Goal: Check status: Check status

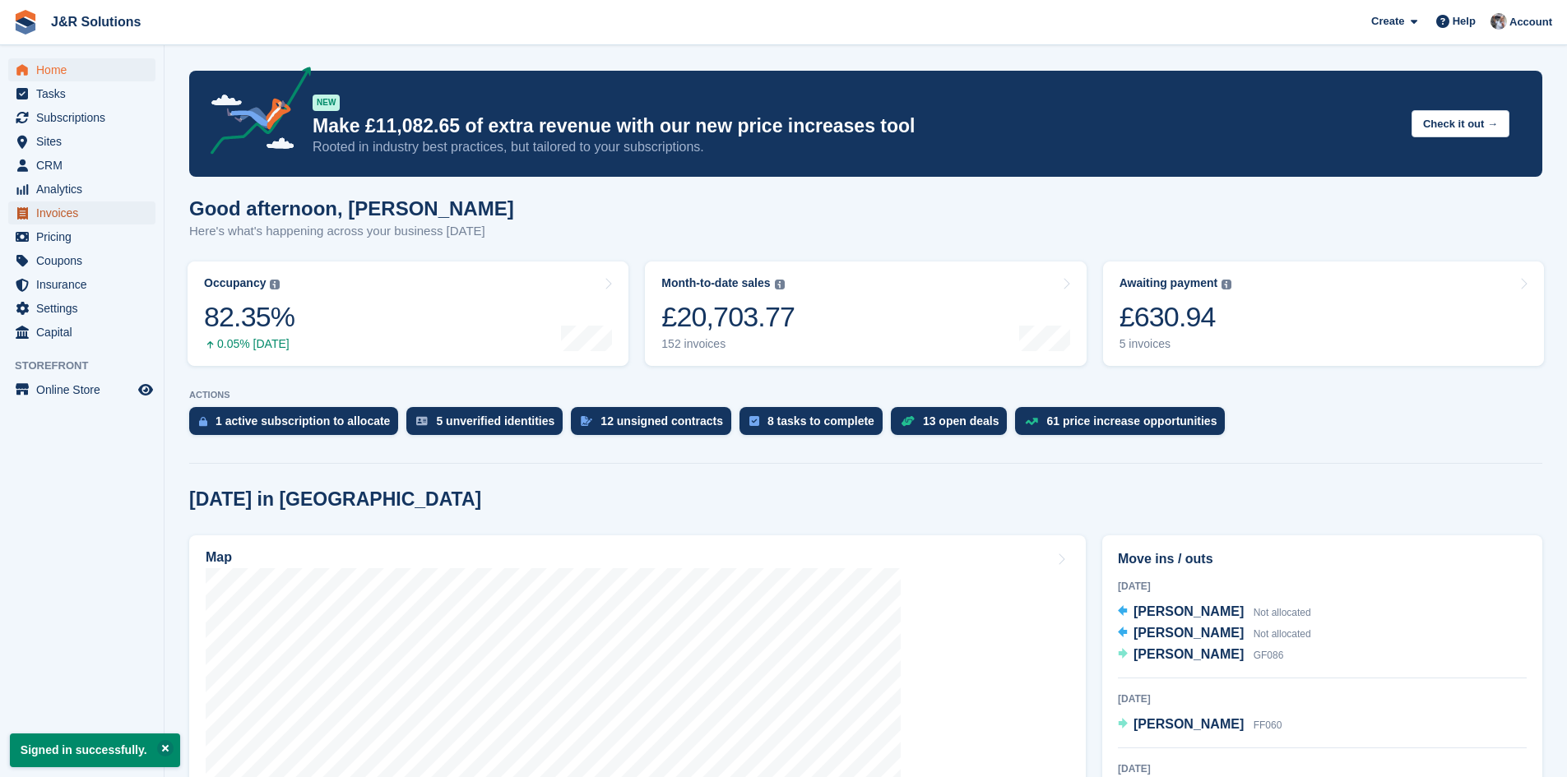
click at [60, 213] on span "Invoices" at bounding box center [85, 213] width 99 height 23
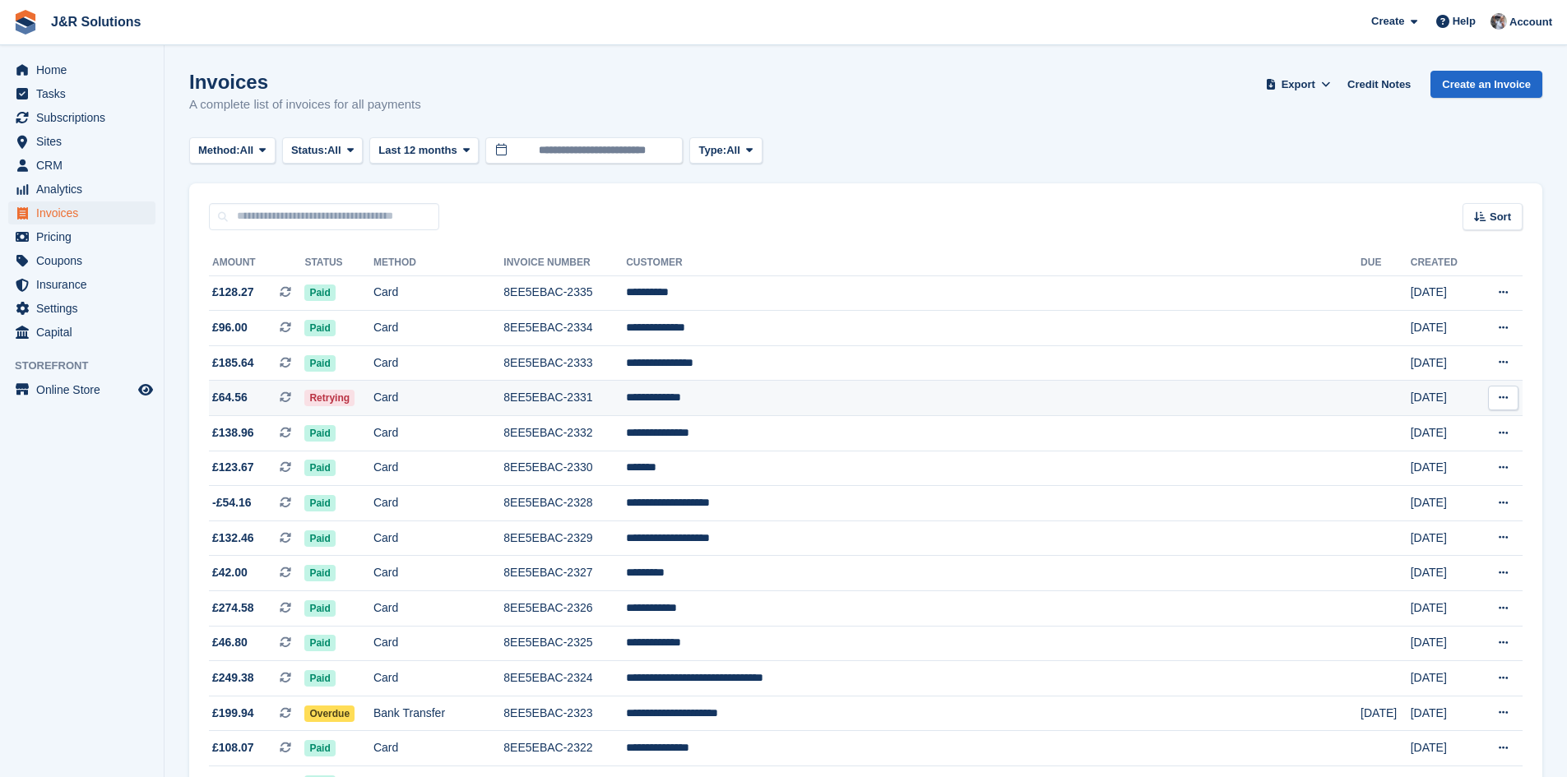
click at [841, 398] on td "**********" at bounding box center [993, 398] width 735 height 35
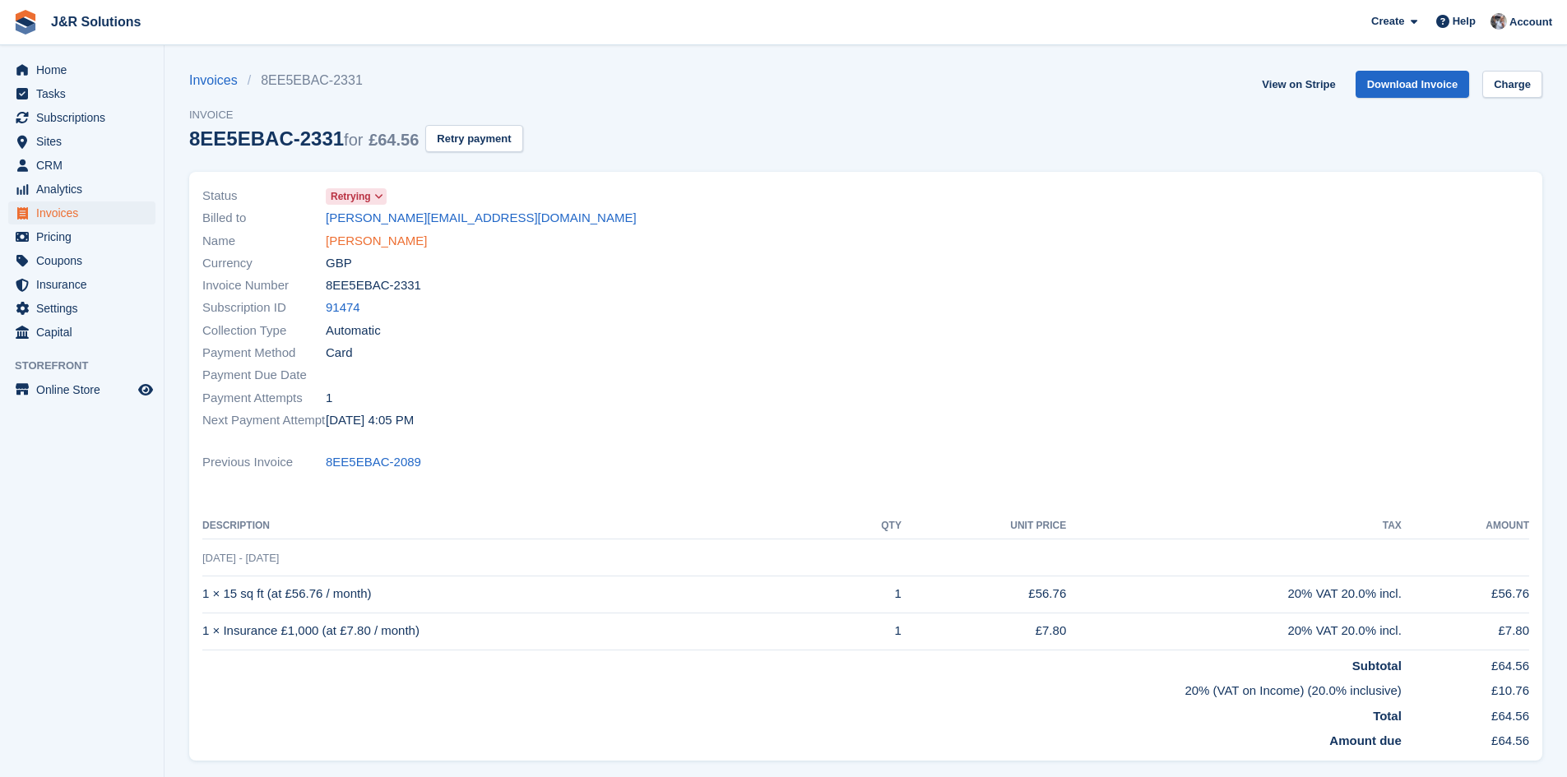
click at [369, 244] on link "[PERSON_NAME]" at bounding box center [376, 241] width 101 height 19
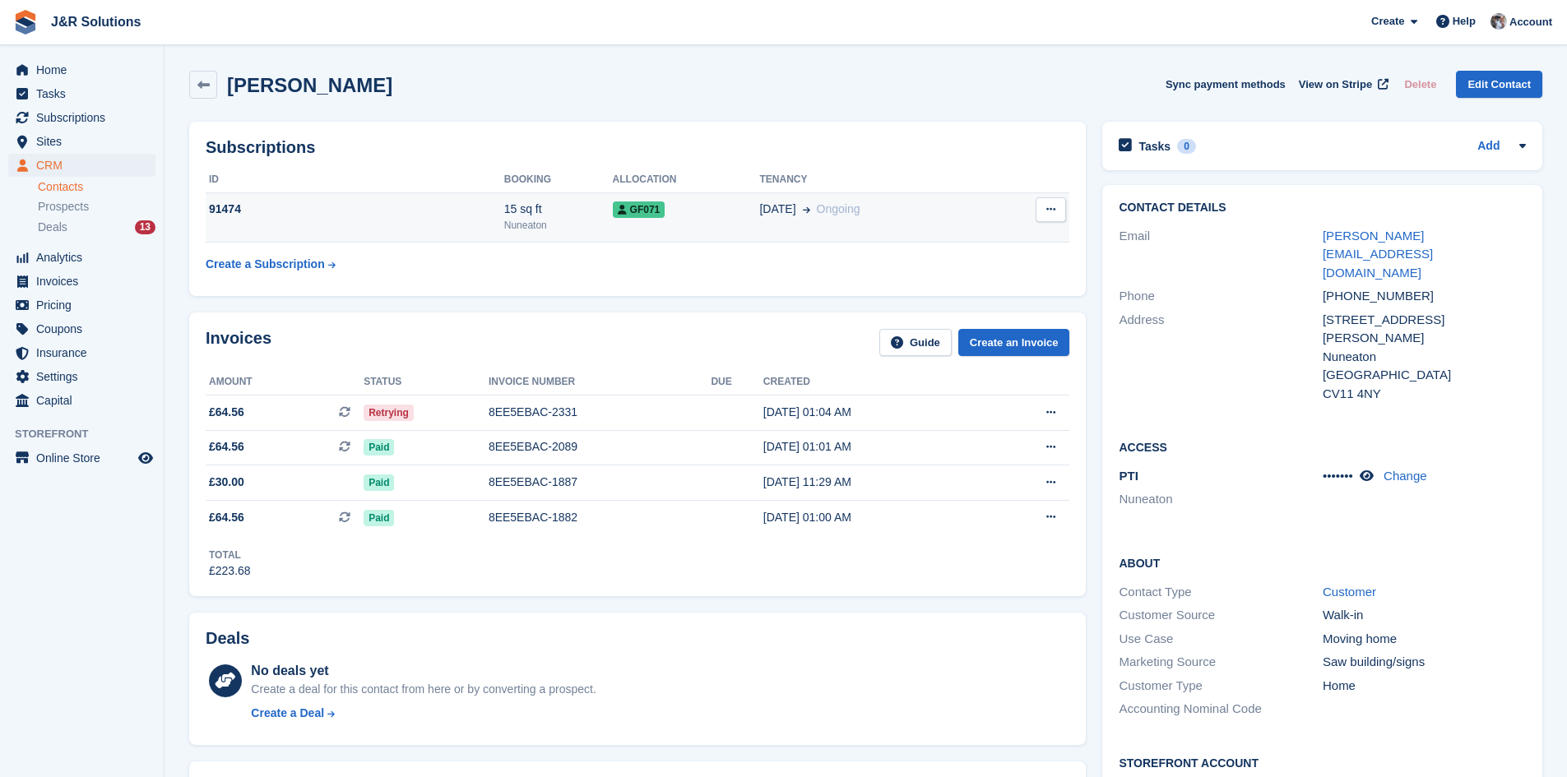
click at [457, 216] on div "91474" at bounding box center [355, 209] width 299 height 17
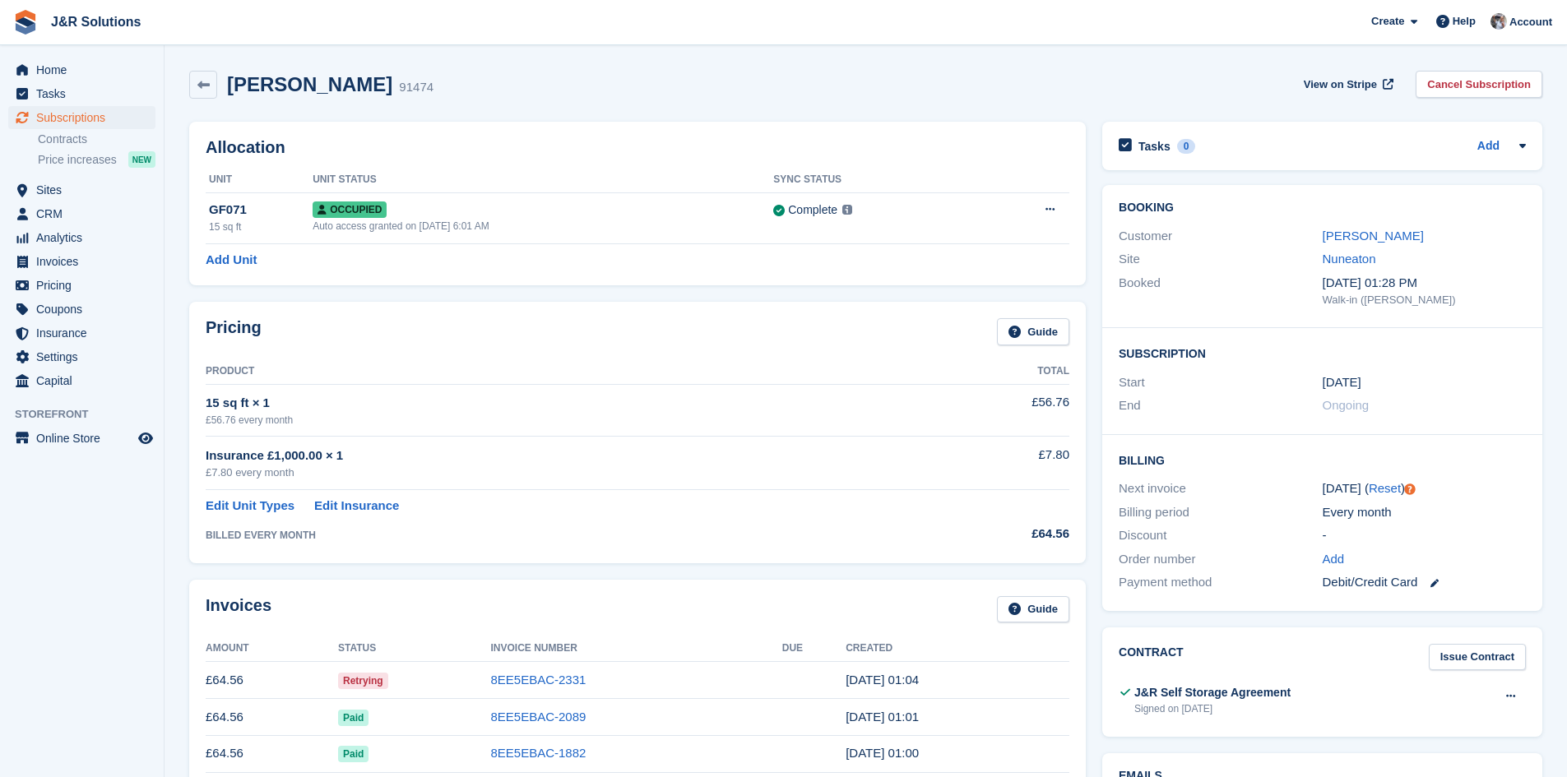
scroll to position [82, 0]
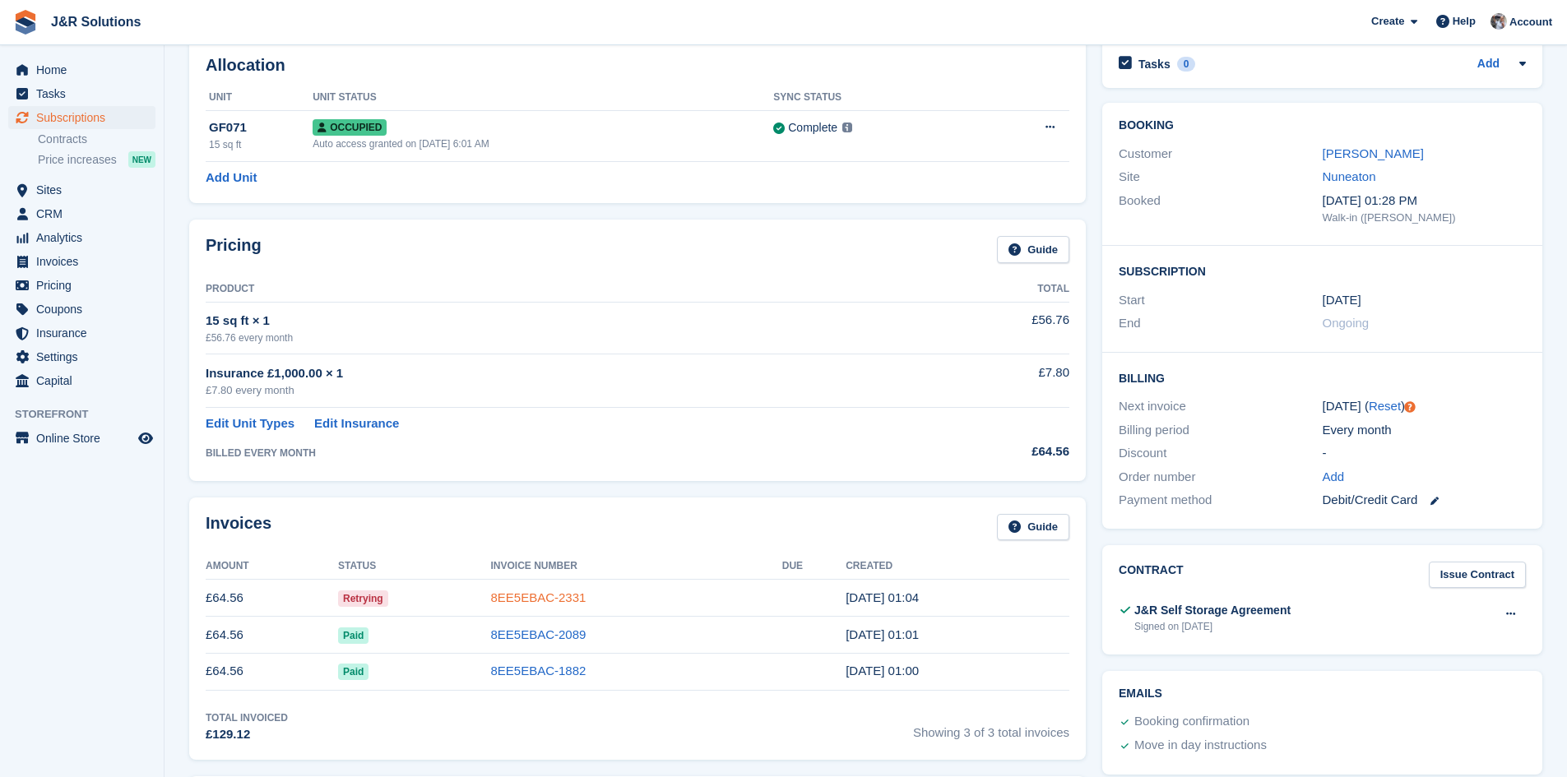
click at [552, 599] on link "8EE5EBAC-2331" at bounding box center [537, 598] width 95 height 14
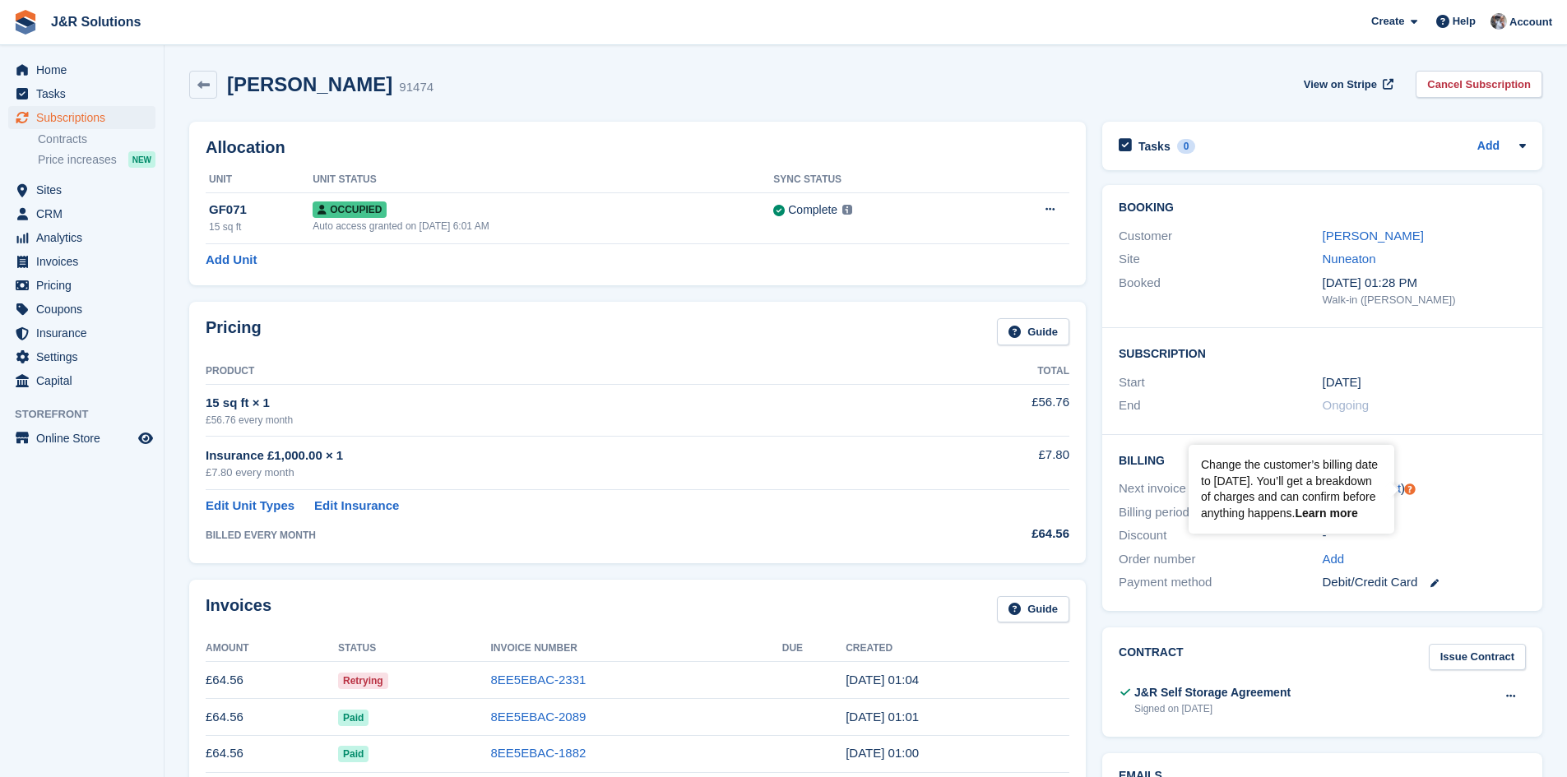
click at [1336, 514] on link "Learn more" at bounding box center [1326, 513] width 63 height 13
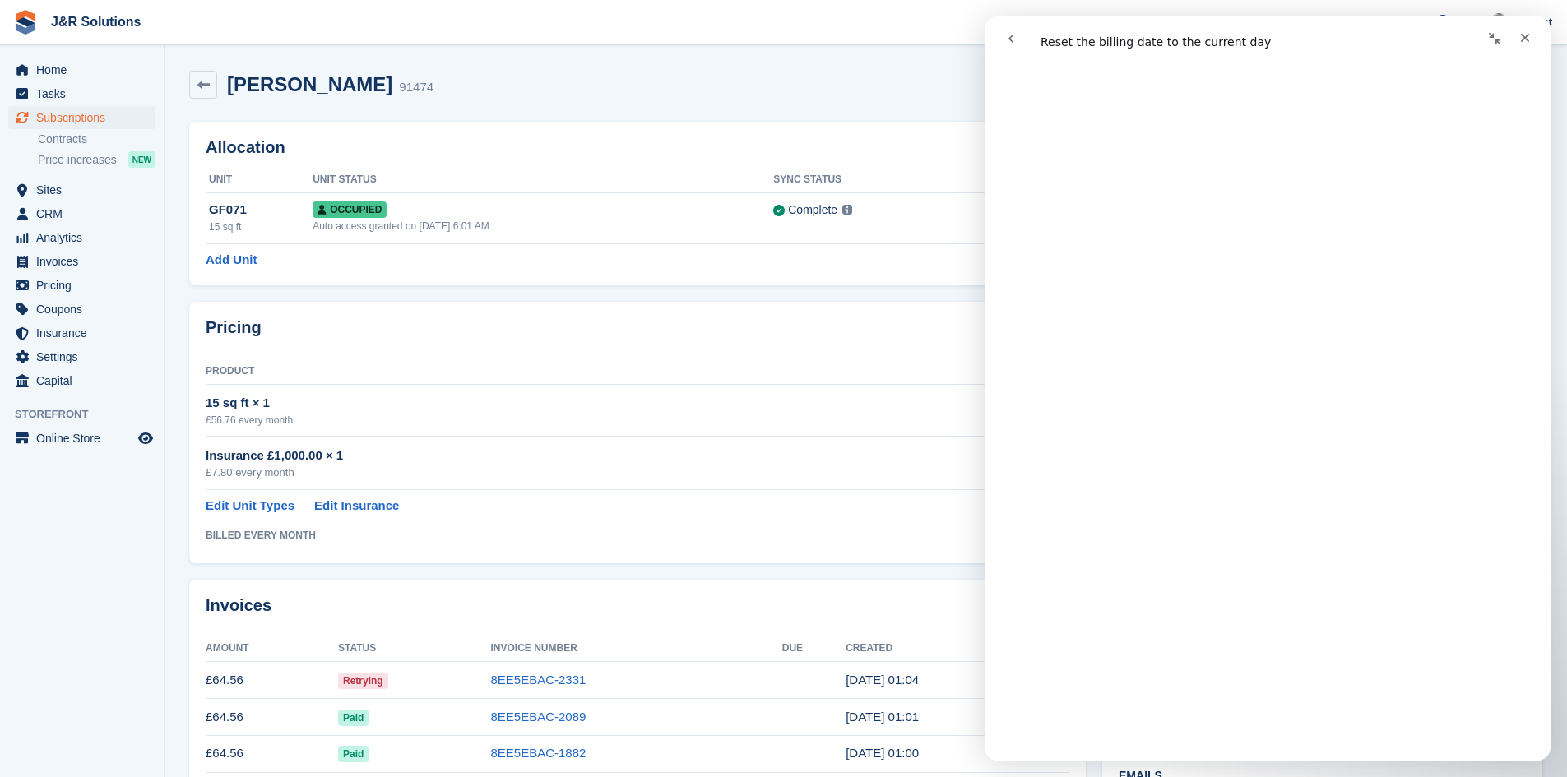
scroll to position [658, 0]
click at [1528, 35] on icon "Close" at bounding box center [1525, 38] width 9 height 9
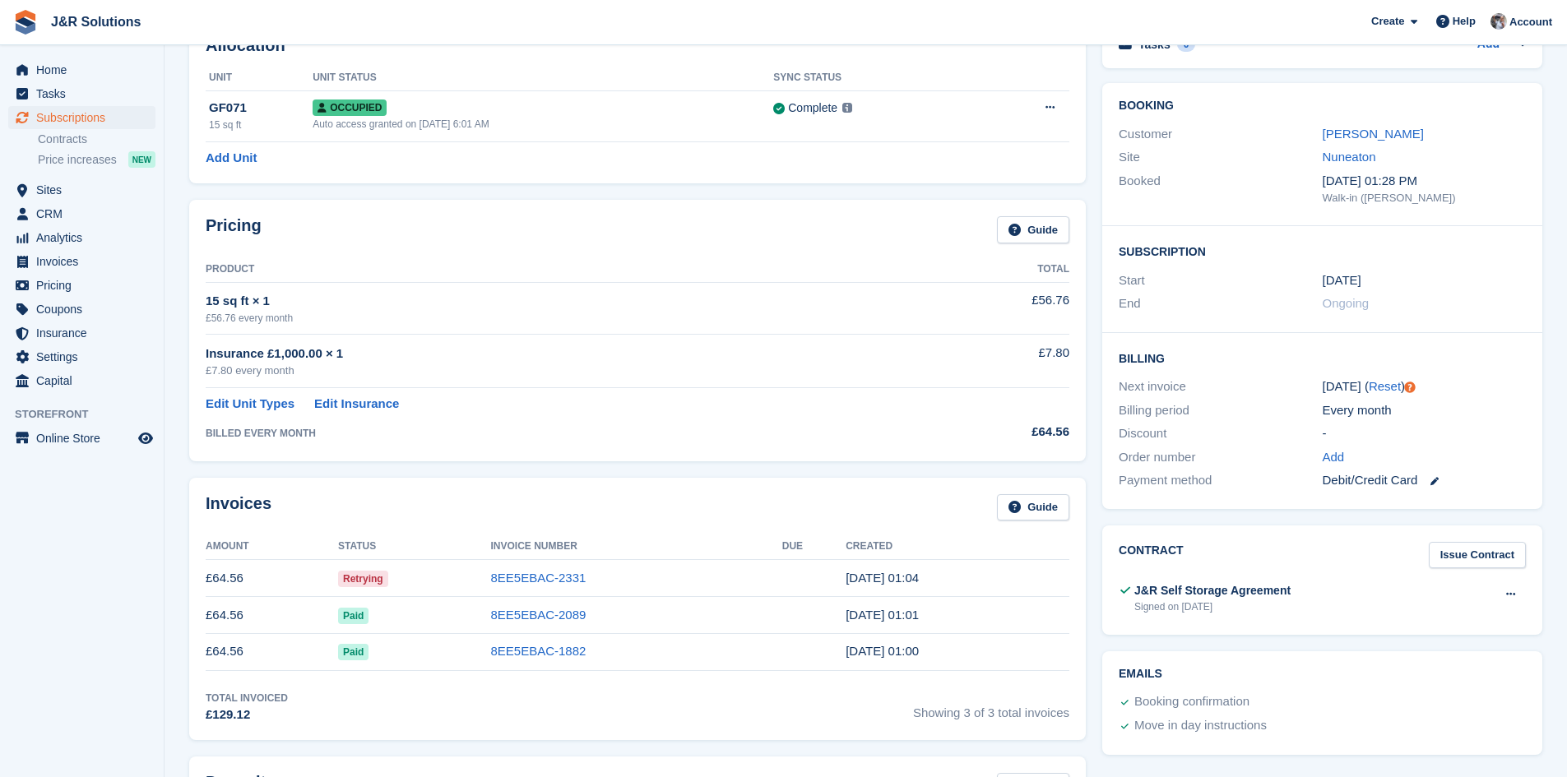
scroll to position [0, 0]
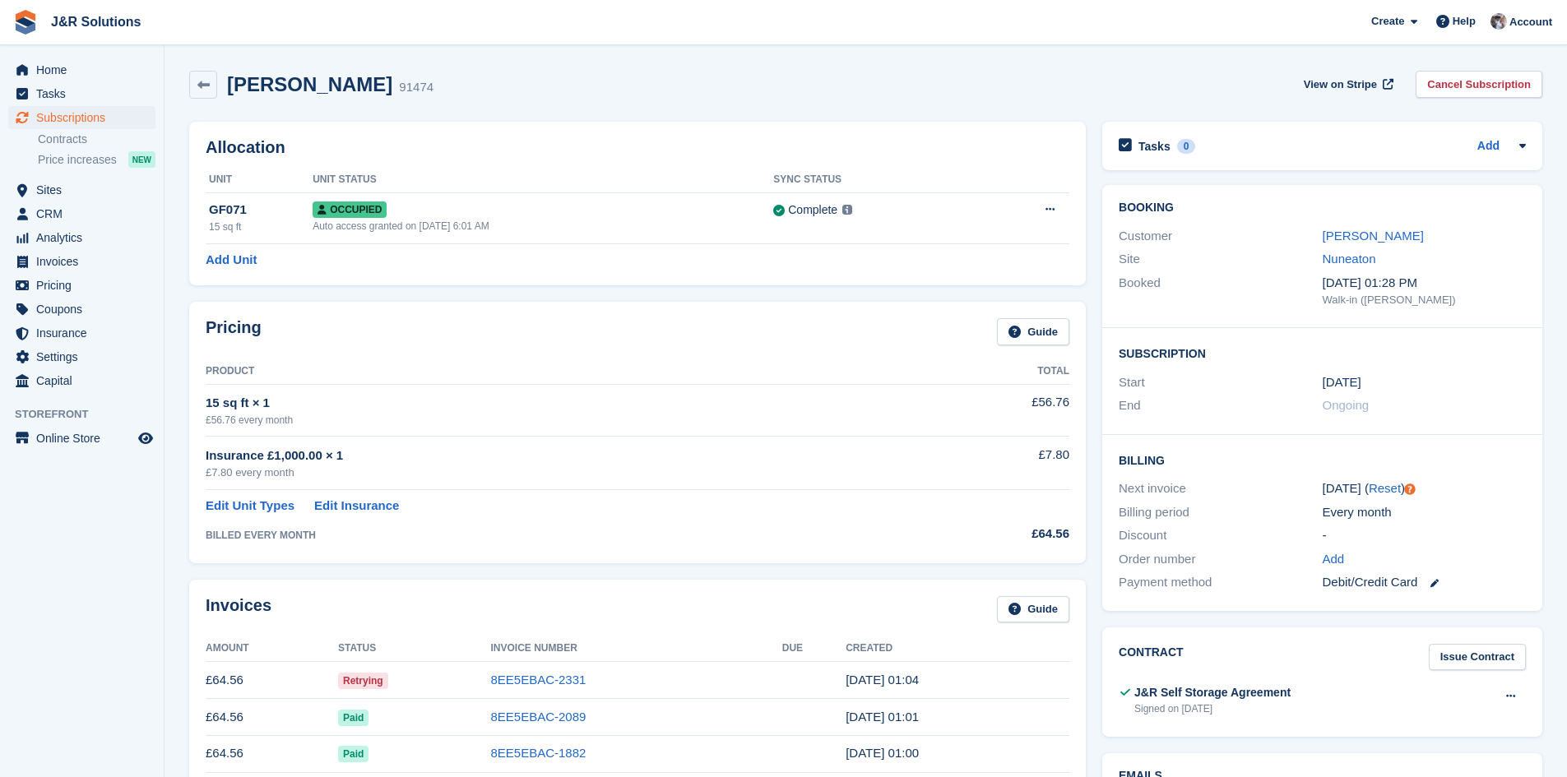
click at [345, 86] on h2 "[PERSON_NAME]" at bounding box center [309, 84] width 165 height 22
click at [1370, 231] on link "[PERSON_NAME]" at bounding box center [1373, 236] width 101 height 14
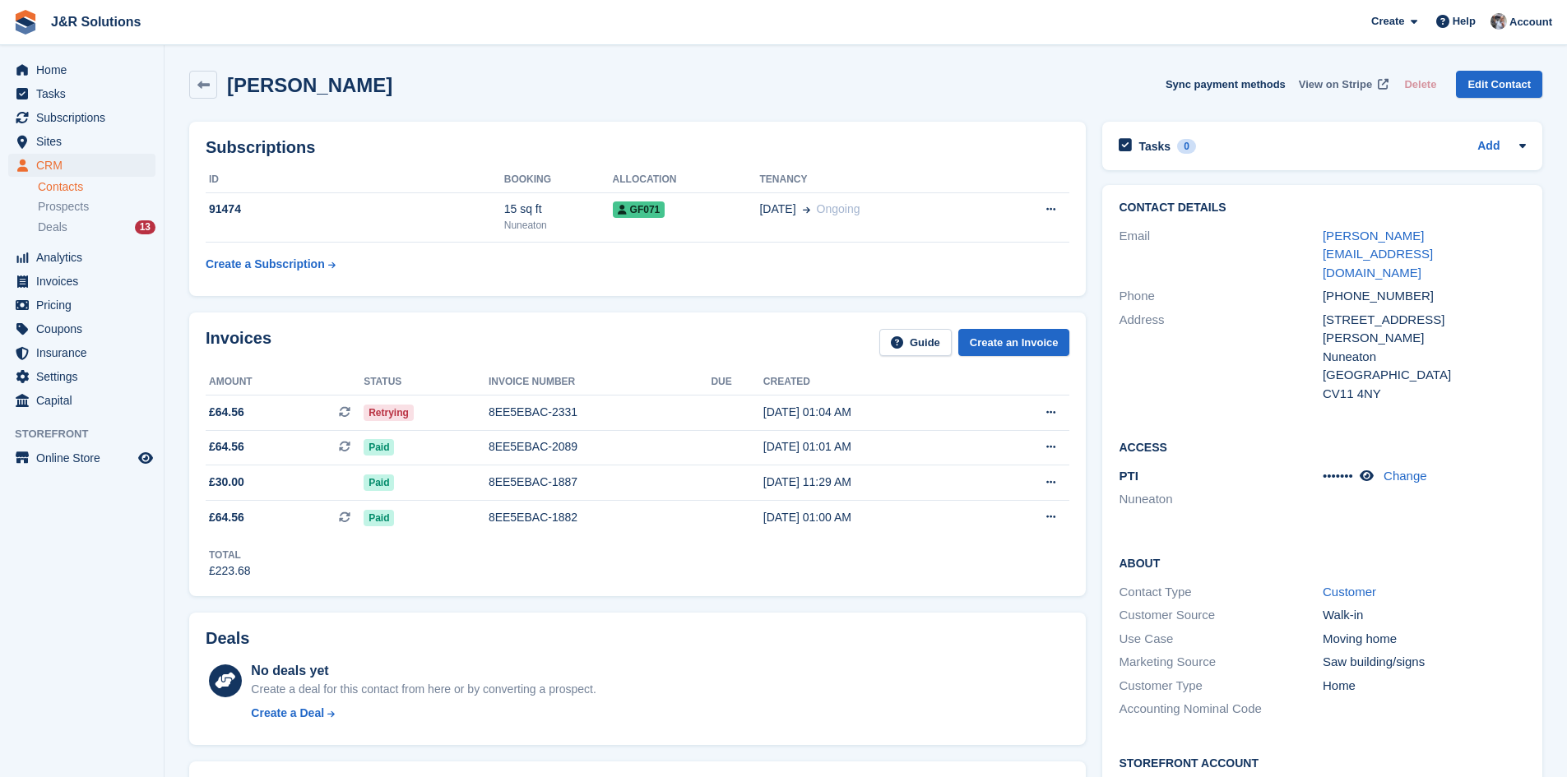
click at [1324, 87] on span "View on Stripe" at bounding box center [1335, 84] width 73 height 16
